Goal: Task Accomplishment & Management: Use online tool/utility

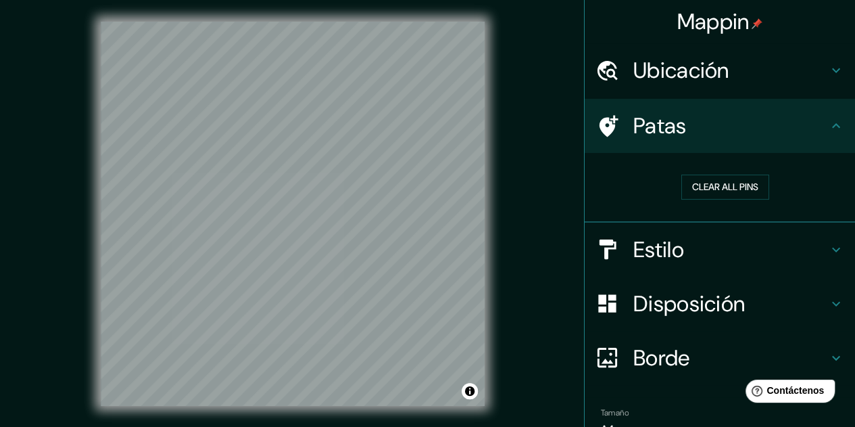
scroll to position [70, 0]
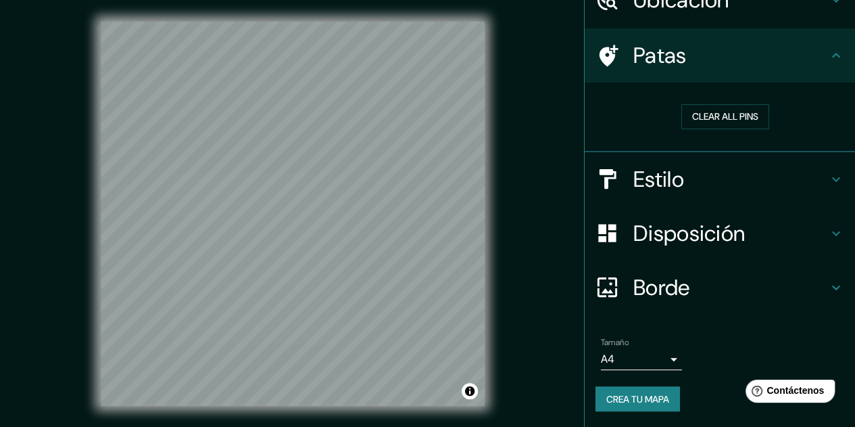
click at [625, 390] on font "Crea tu mapa" at bounding box center [638, 399] width 63 height 18
click at [636, 393] on div "Crea tu mapa" at bounding box center [720, 399] width 249 height 26
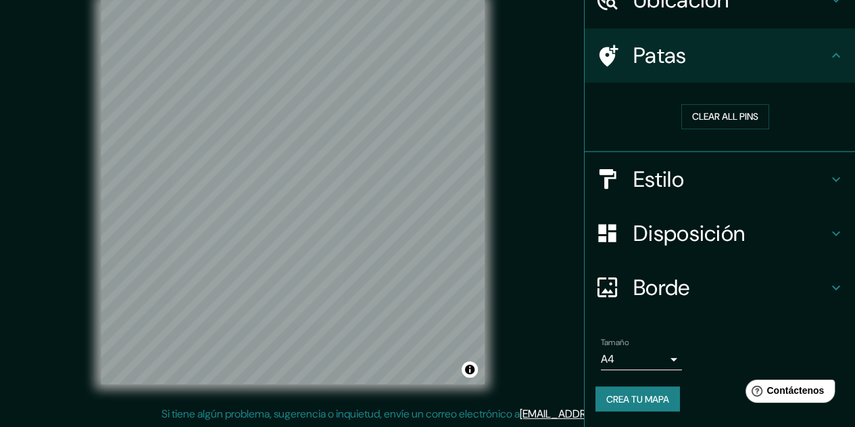
click at [520, 419] on font "Si tiene algún problema, sugerencia o inquietud, envíe un correo electrónico a" at bounding box center [341, 413] width 358 height 14
click at [229, 414] on font "Si tiene algún problema, sugerencia o inquietud, envíe un correo electrónico a" at bounding box center [341, 413] width 358 height 14
click at [619, 393] on font "Crea tu mapa" at bounding box center [638, 399] width 63 height 12
click at [619, 393] on div "Crea tu mapa" at bounding box center [720, 399] width 249 height 26
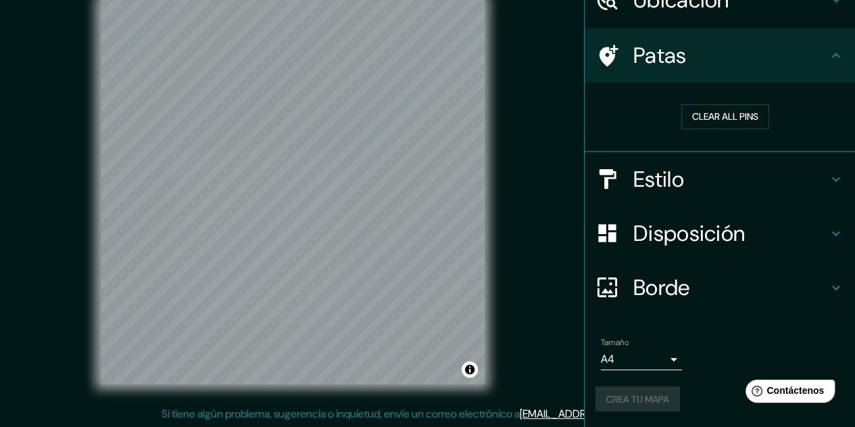
click at [520, 414] on font "Si tiene algún problema, sugerencia o inquietud, envíe un correo electrónico a" at bounding box center [341, 413] width 358 height 14
click at [573, 414] on font "[EMAIL_ADDRESS][DOMAIN_NAME]" at bounding box center [603, 413] width 167 height 14
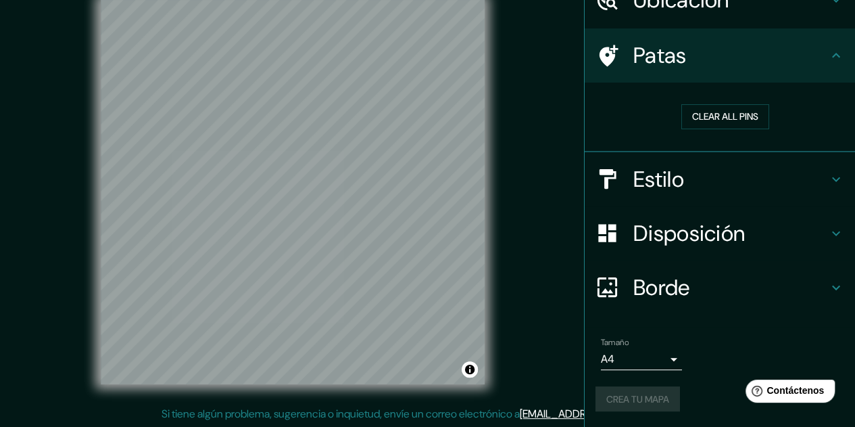
click at [573, 414] on font "[EMAIL_ADDRESS][DOMAIN_NAME]" at bounding box center [603, 413] width 167 height 14
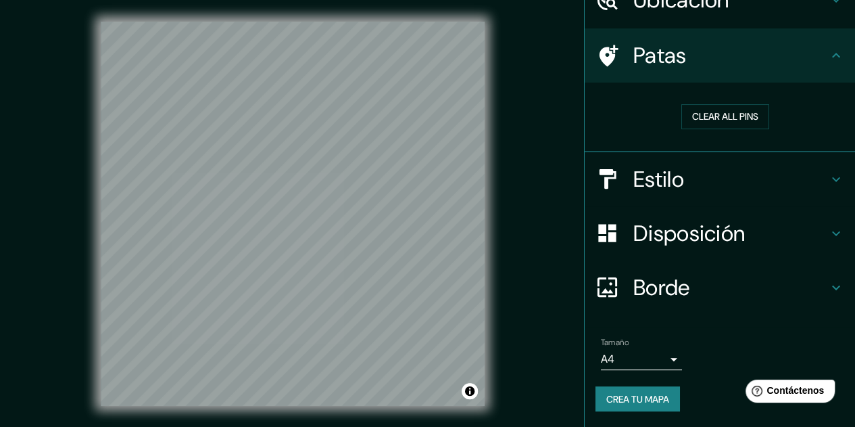
click at [92, 165] on div "© Mapbox © OpenStreetMap Improve this map" at bounding box center [292, 213] width 427 height 427
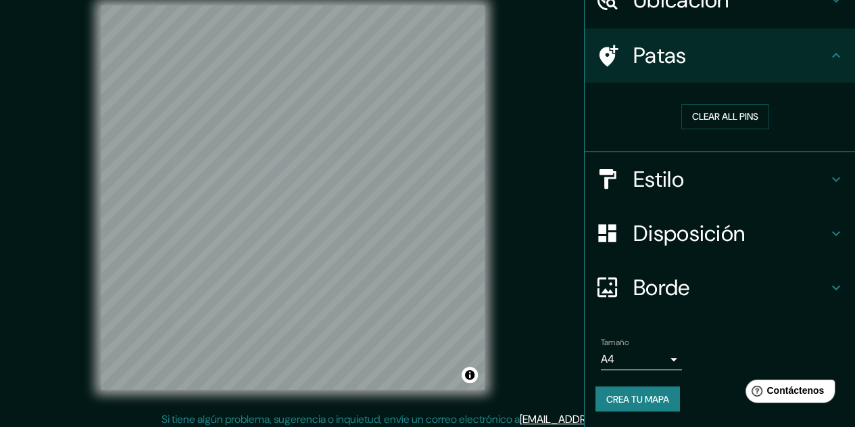
scroll to position [22, 0]
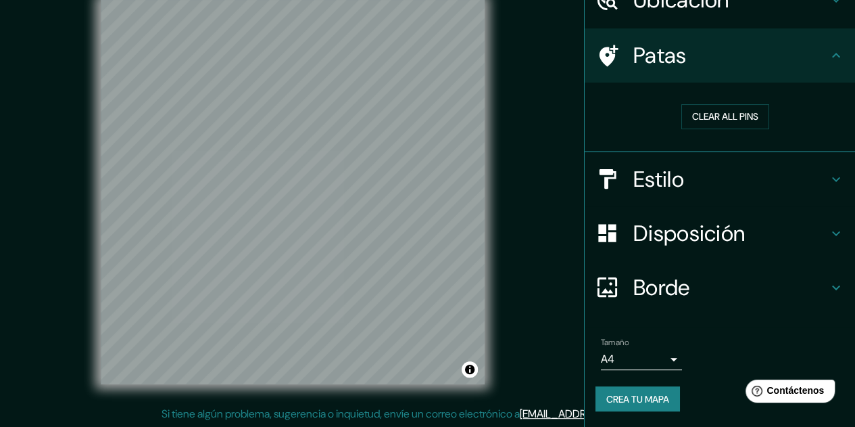
click at [617, 394] on font "Crea tu mapa" at bounding box center [638, 399] width 63 height 12
click at [617, 394] on div "Crea tu mapa" at bounding box center [720, 399] width 249 height 26
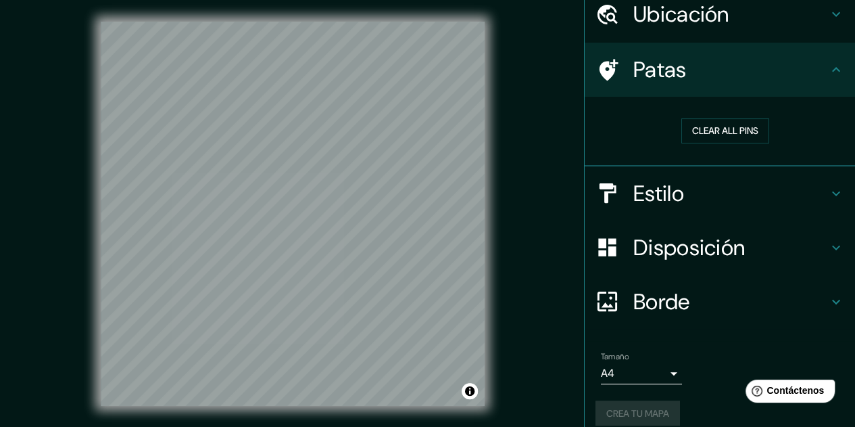
scroll to position [0, 0]
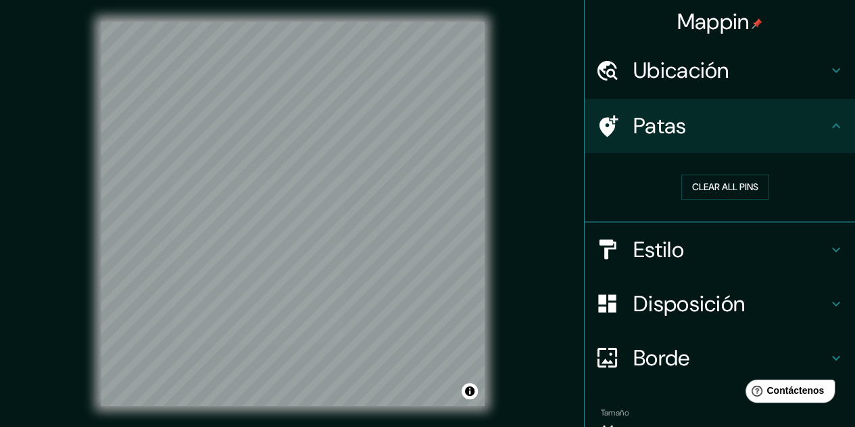
click at [828, 75] on icon at bounding box center [836, 70] width 16 height 16
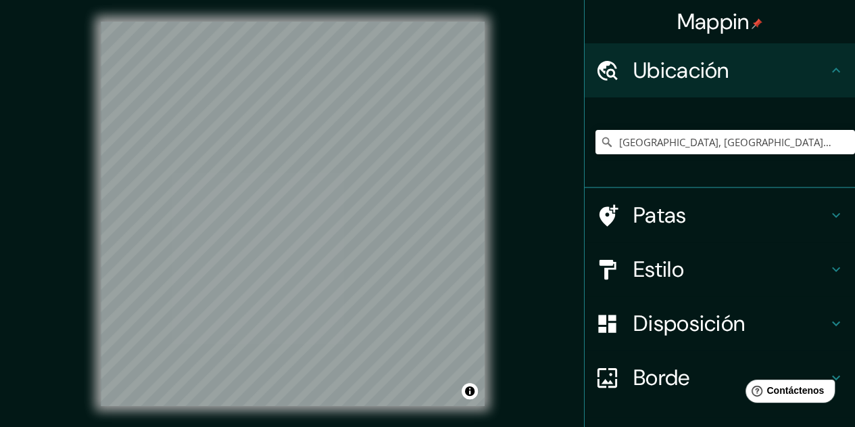
click at [828, 75] on icon at bounding box center [836, 70] width 16 height 16
click at [828, 72] on icon at bounding box center [836, 70] width 16 height 16
click at [828, 212] on icon at bounding box center [836, 215] width 16 height 16
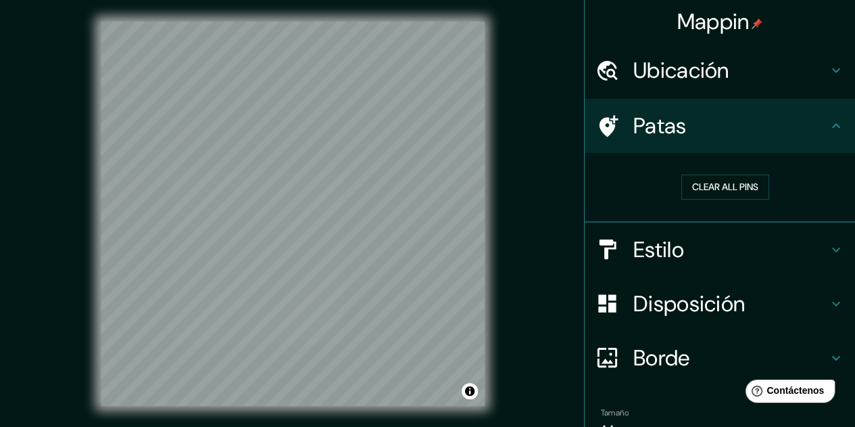
click at [828, 122] on icon at bounding box center [836, 126] width 16 height 16
click at [705, 189] on button "Clear all pins" at bounding box center [726, 186] width 88 height 25
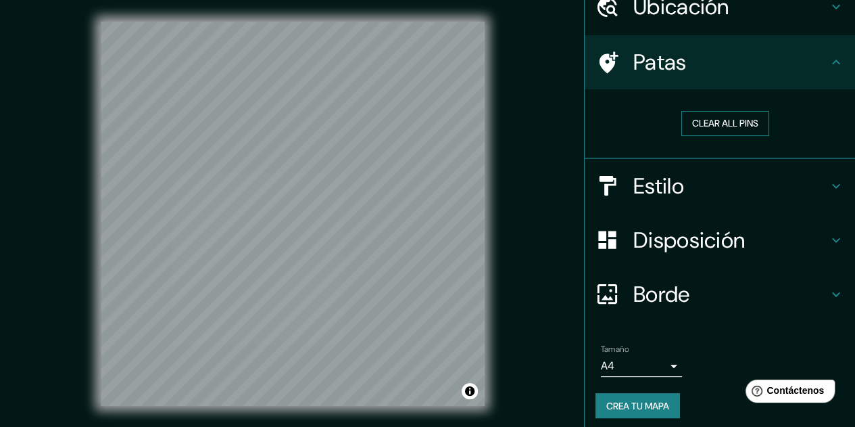
scroll to position [70, 0]
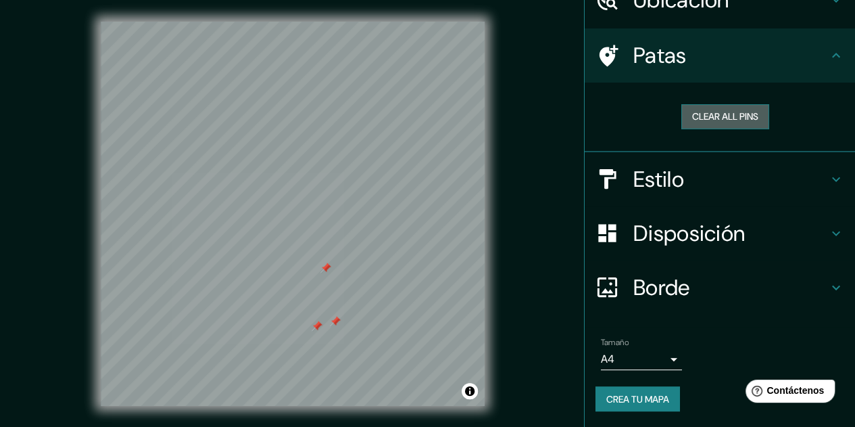
click at [728, 120] on button "Clear all pins" at bounding box center [726, 116] width 88 height 25
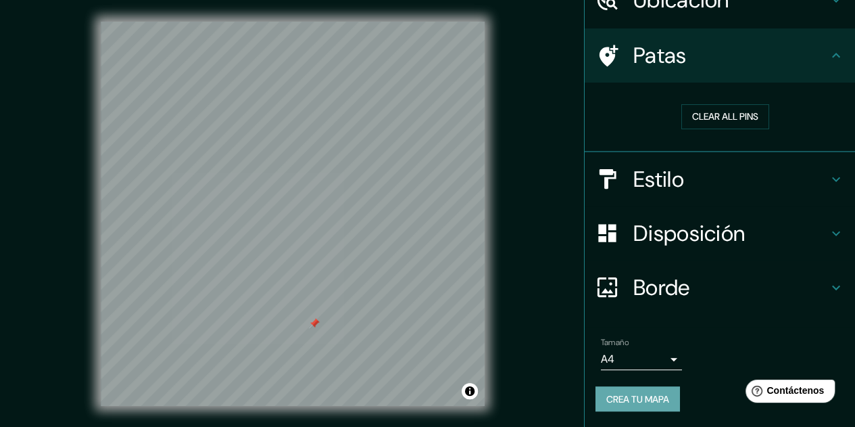
click at [634, 386] on button "Crea tu mapa" at bounding box center [638, 399] width 85 height 26
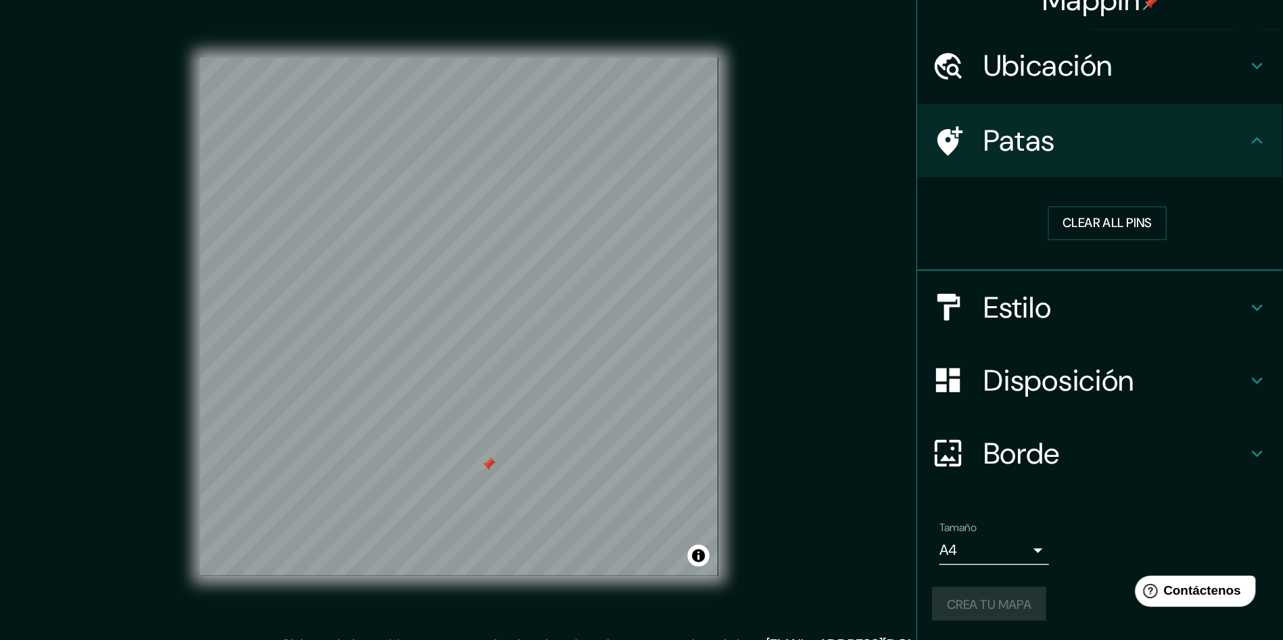
scroll to position [0, 0]
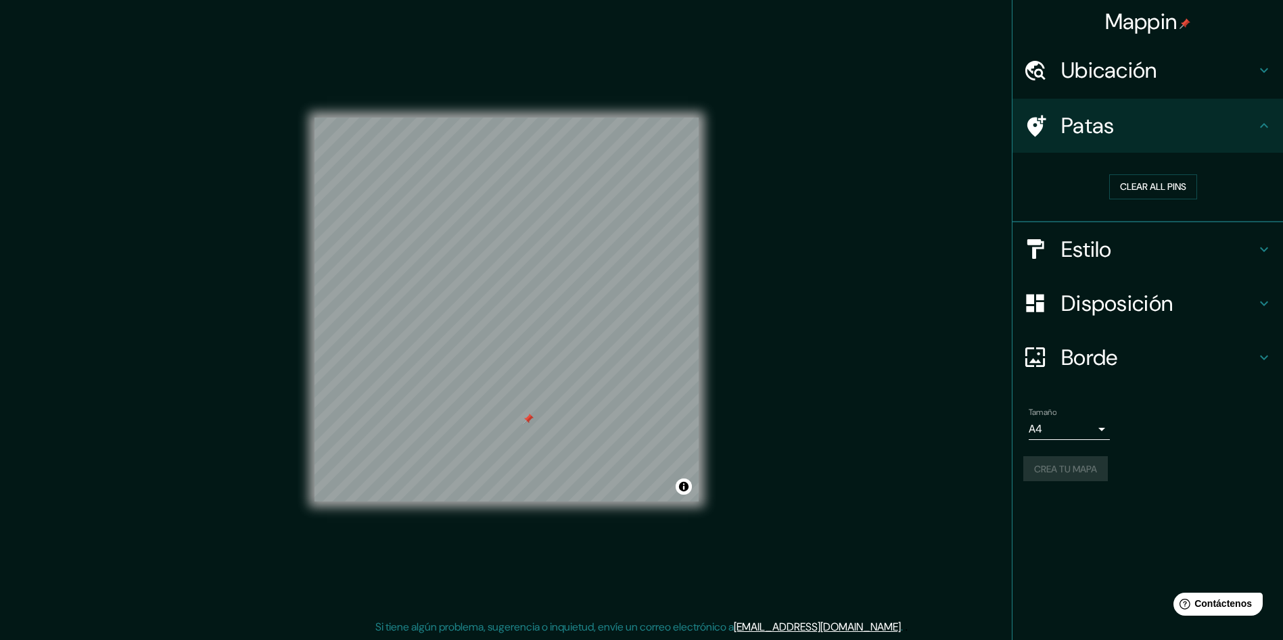
drag, startPoint x: 863, startPoint y: 1, endPoint x: 189, endPoint y: 373, distance: 770.5
click at [189, 373] on div "Mappin Ubicación [GEOGRAPHIC_DATA], [GEOGRAPHIC_DATA][PERSON_NAME], [GEOGRAPHIC…" at bounding box center [641, 320] width 1283 height 641
